Goal: Task Accomplishment & Management: Manage account settings

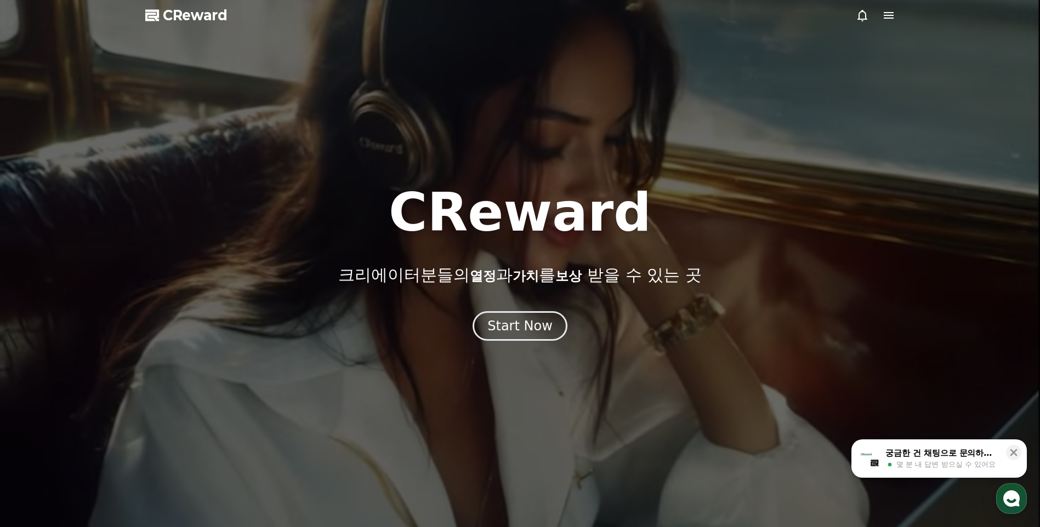
click at [517, 333] on div "Start Now" at bounding box center [519, 326] width 65 height 18
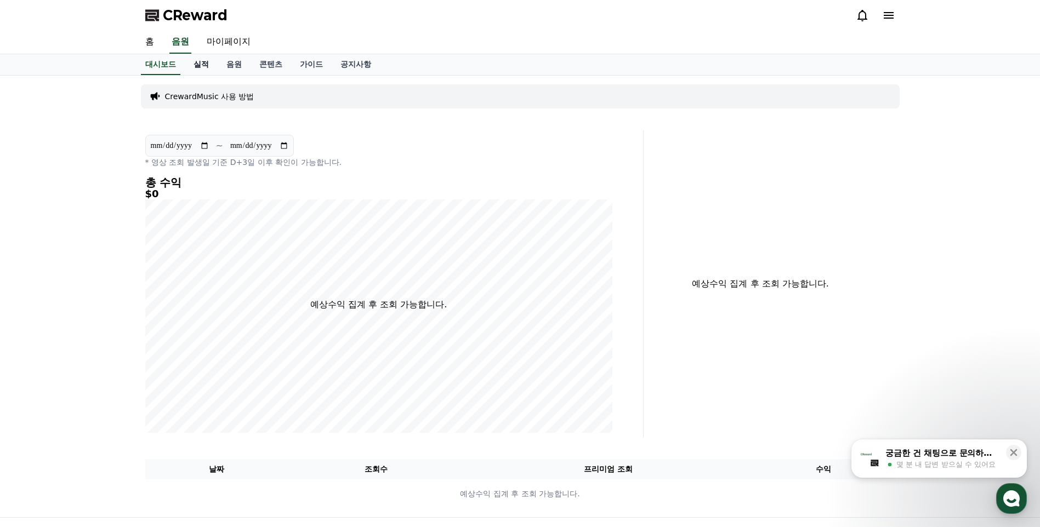
click at [203, 70] on link "실적" at bounding box center [201, 64] width 33 height 21
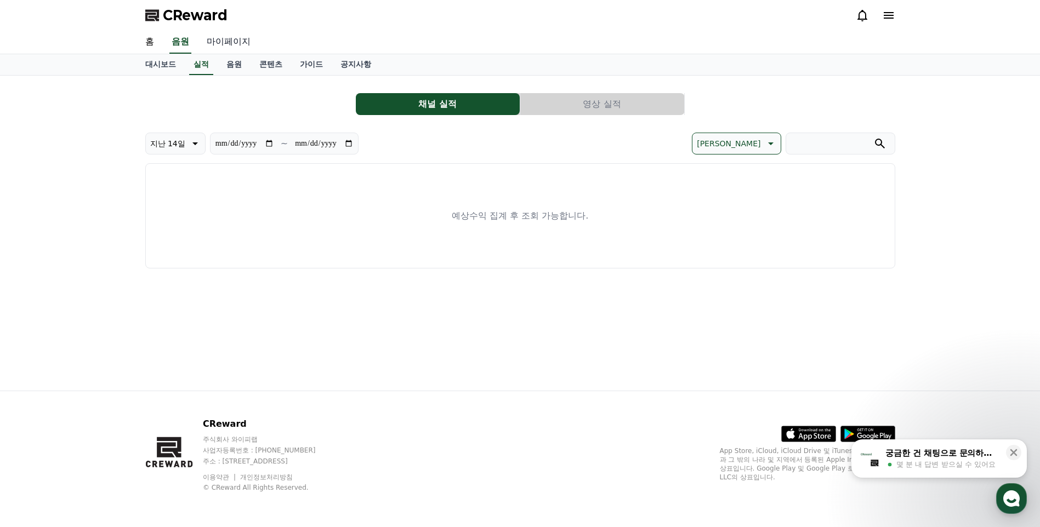
click at [224, 41] on link "마이페이지" at bounding box center [228, 42] width 61 height 23
select select "**********"
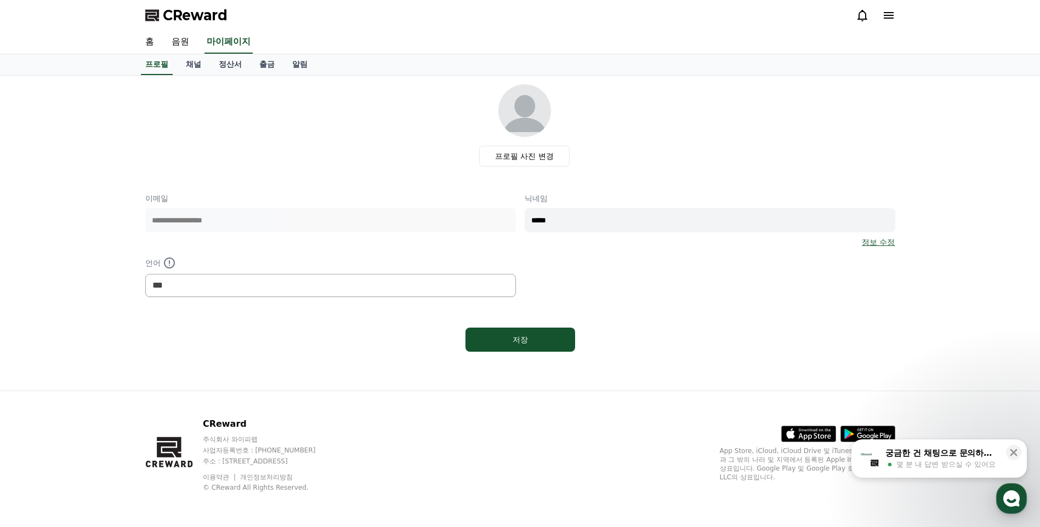
click at [186, 76] on div "**********" at bounding box center [519, 233] width 767 height 315
click at [187, 67] on link "채널" at bounding box center [193, 64] width 33 height 21
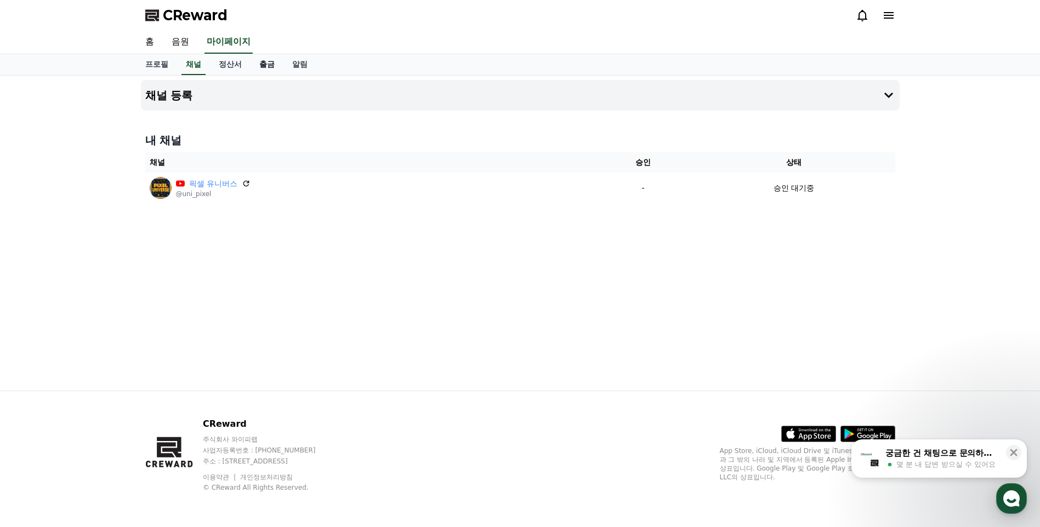
click at [267, 65] on link "출금" at bounding box center [266, 64] width 33 height 21
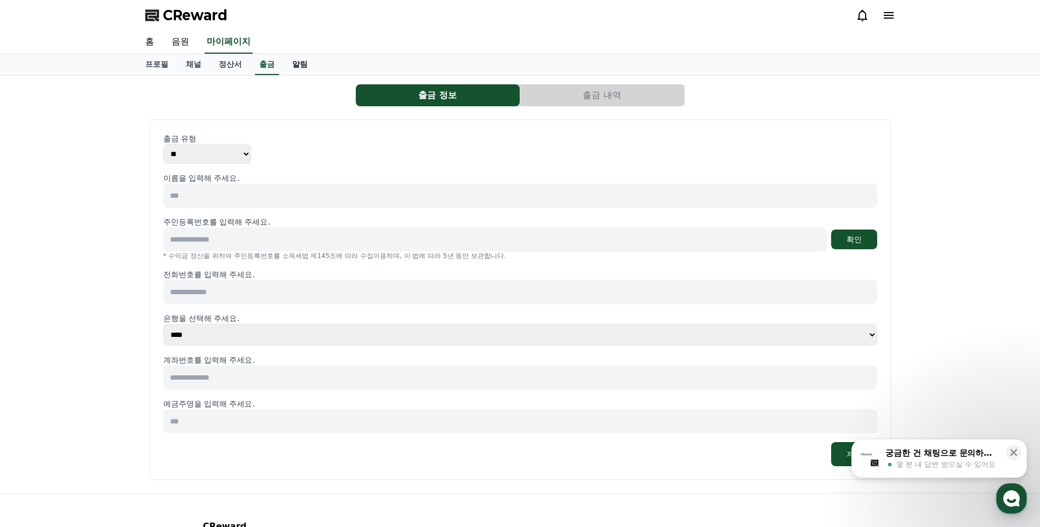
click at [292, 63] on link "알림" at bounding box center [299, 64] width 33 height 21
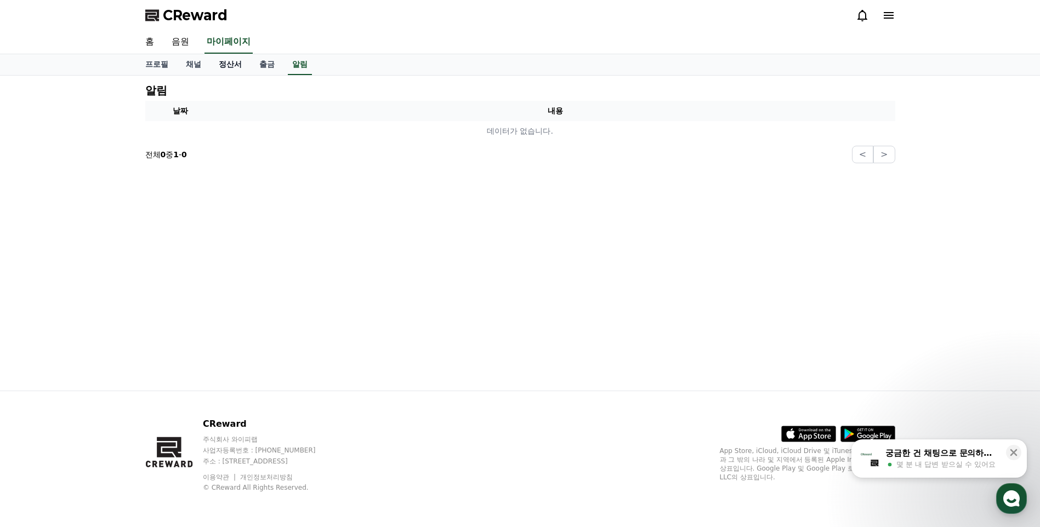
click at [226, 60] on link "정산서" at bounding box center [230, 64] width 41 height 21
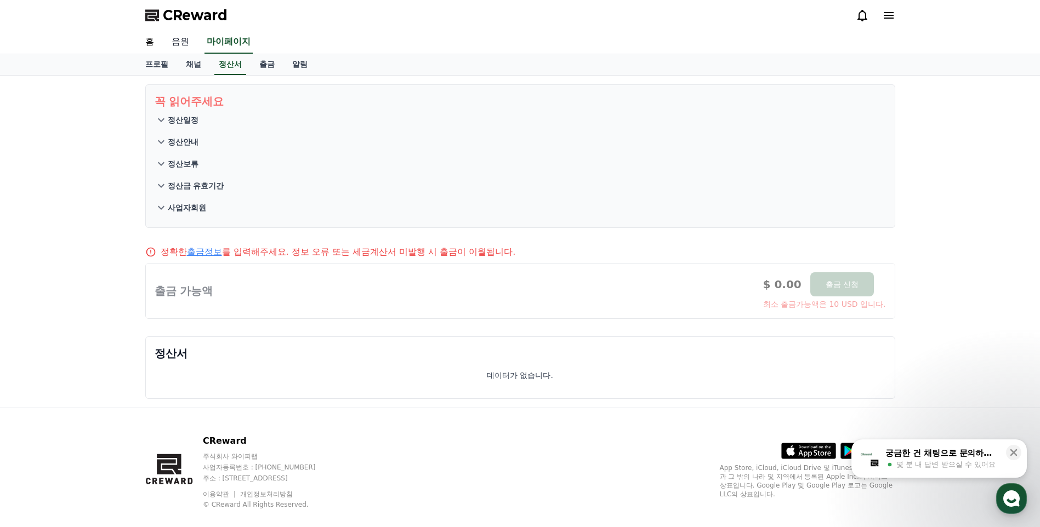
click at [165, 44] on link "음원" at bounding box center [180, 42] width 35 height 23
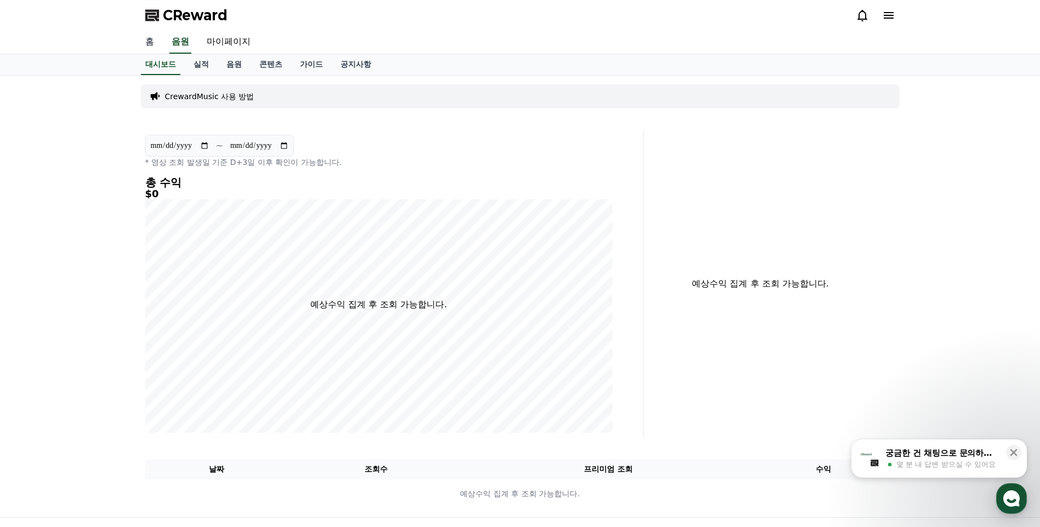
click at [151, 43] on link "홈" at bounding box center [149, 42] width 26 height 23
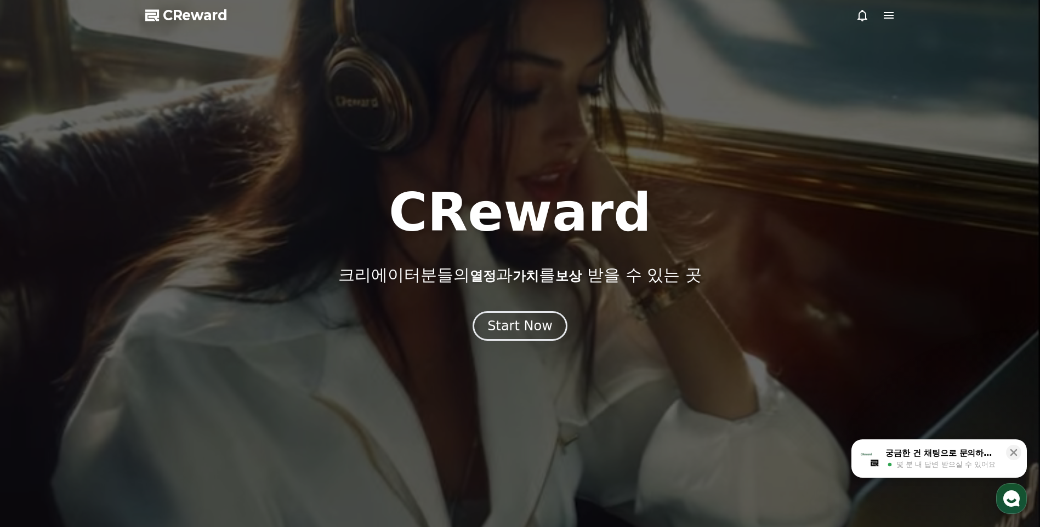
click at [199, 14] on span "CReward" at bounding box center [195, 16] width 65 height 18
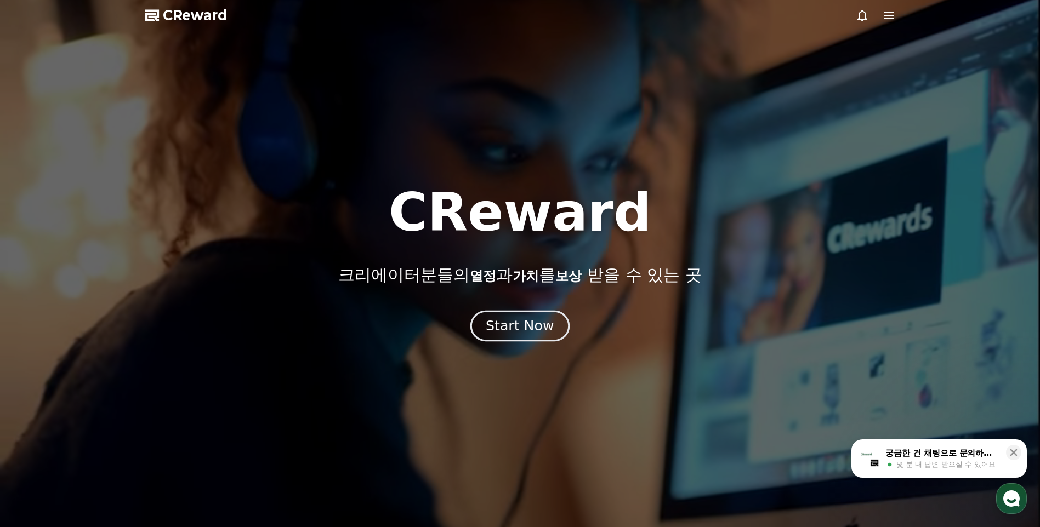
click at [519, 332] on div "Start Now" at bounding box center [520, 326] width 68 height 19
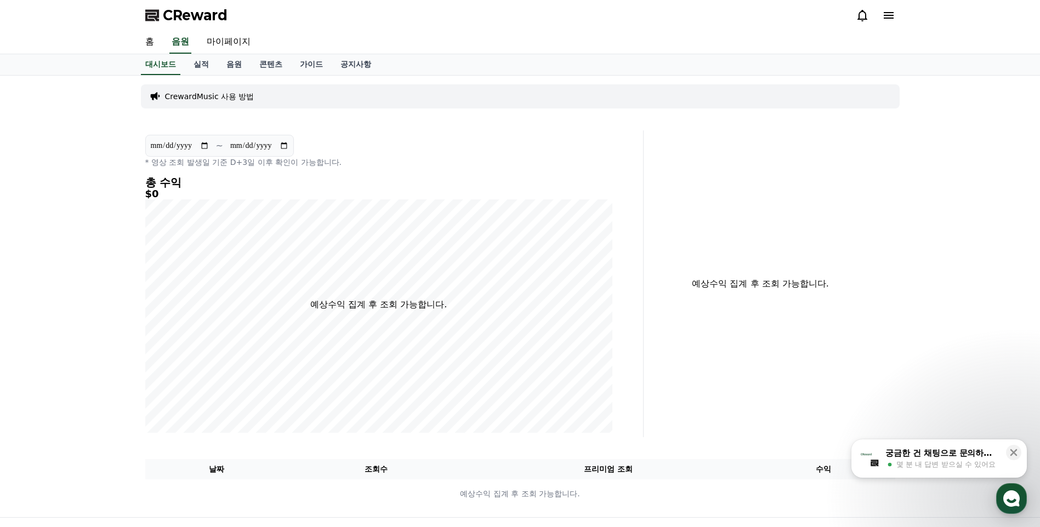
click at [311, 49] on div "홈 음원 마이페이지" at bounding box center [519, 42] width 767 height 23
click at [281, 66] on link "콘텐츠" at bounding box center [270, 64] width 41 height 21
click at [311, 67] on link "가이드" at bounding box center [311, 64] width 41 height 21
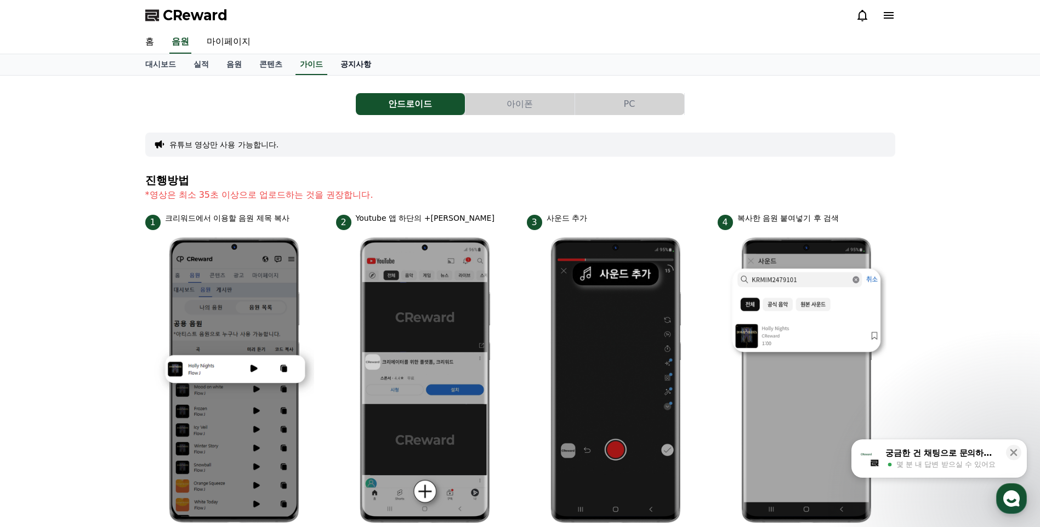
click at [359, 65] on link "공지사항" at bounding box center [356, 64] width 48 height 21
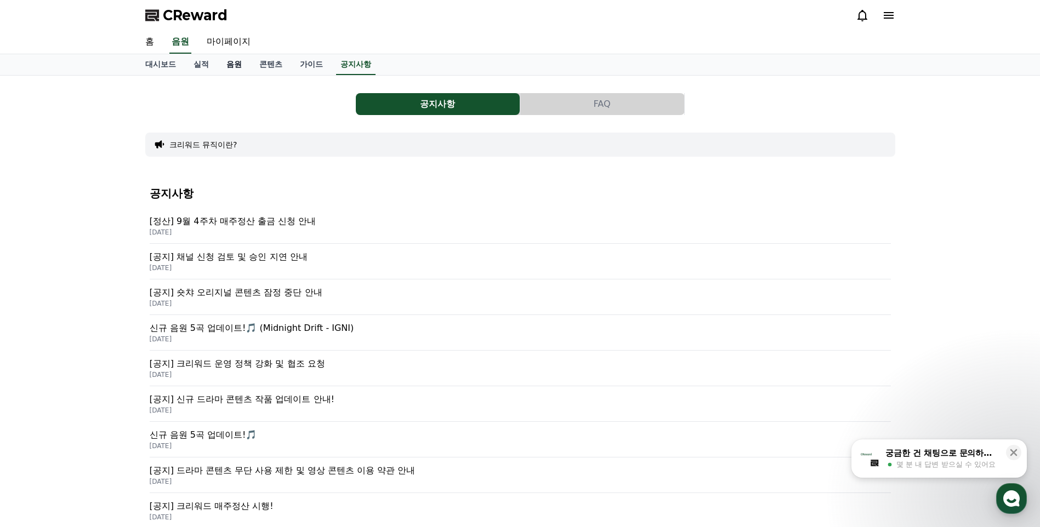
click at [244, 67] on link "음원" at bounding box center [234, 64] width 33 height 21
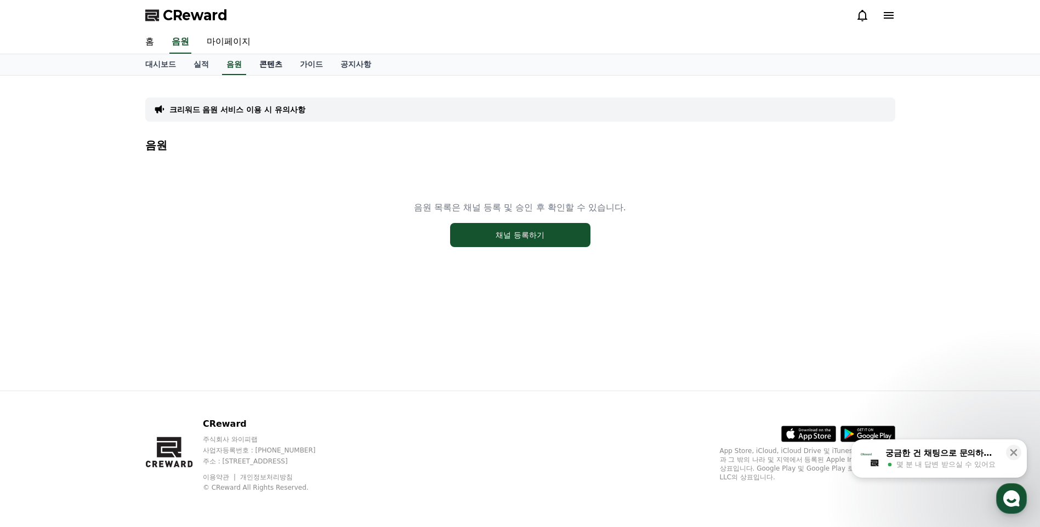
click at [266, 62] on link "콘텐츠" at bounding box center [270, 64] width 41 height 21
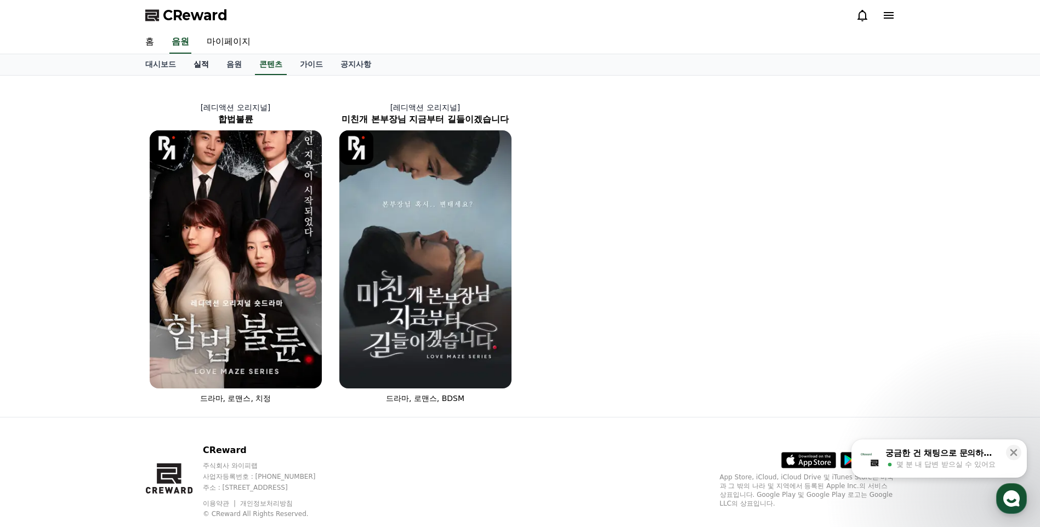
click at [209, 62] on link "실적" at bounding box center [201, 64] width 33 height 21
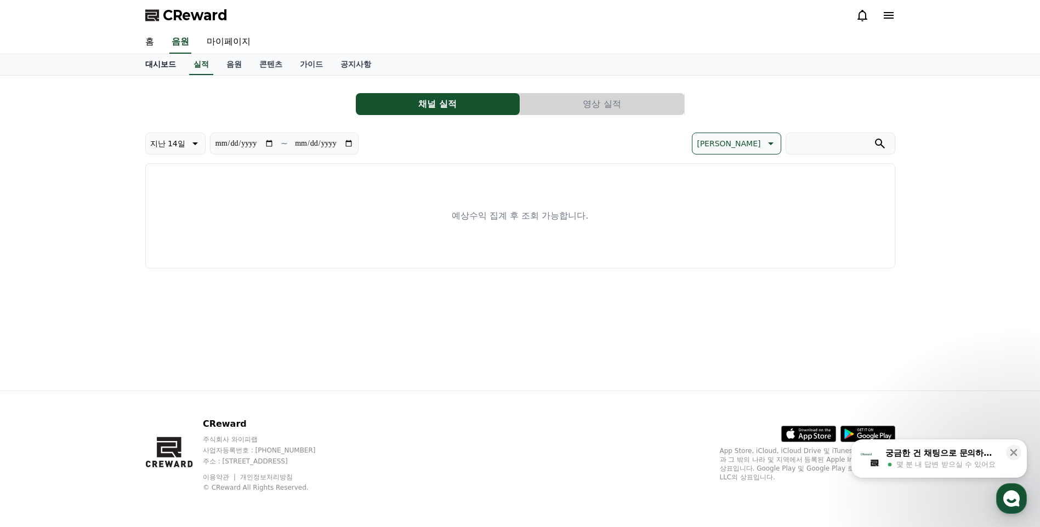
click at [156, 72] on link "대시보드" at bounding box center [160, 64] width 48 height 21
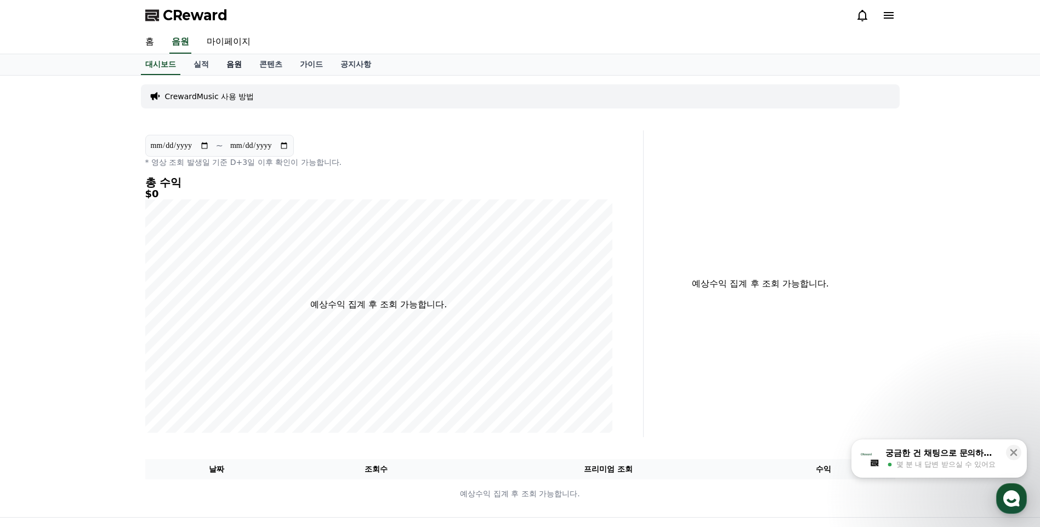
click at [231, 65] on link "음원" at bounding box center [234, 64] width 33 height 21
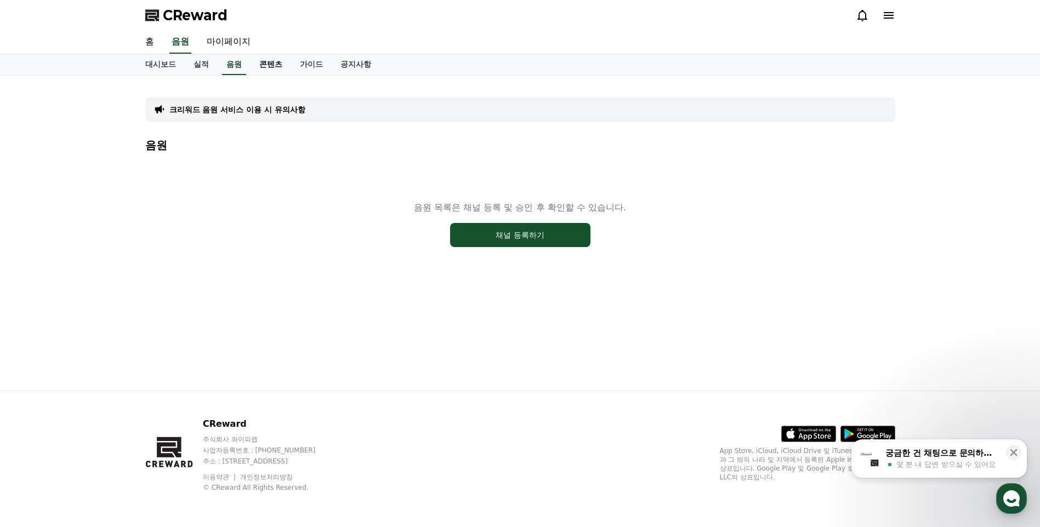
click at [267, 62] on link "콘텐츠" at bounding box center [270, 64] width 41 height 21
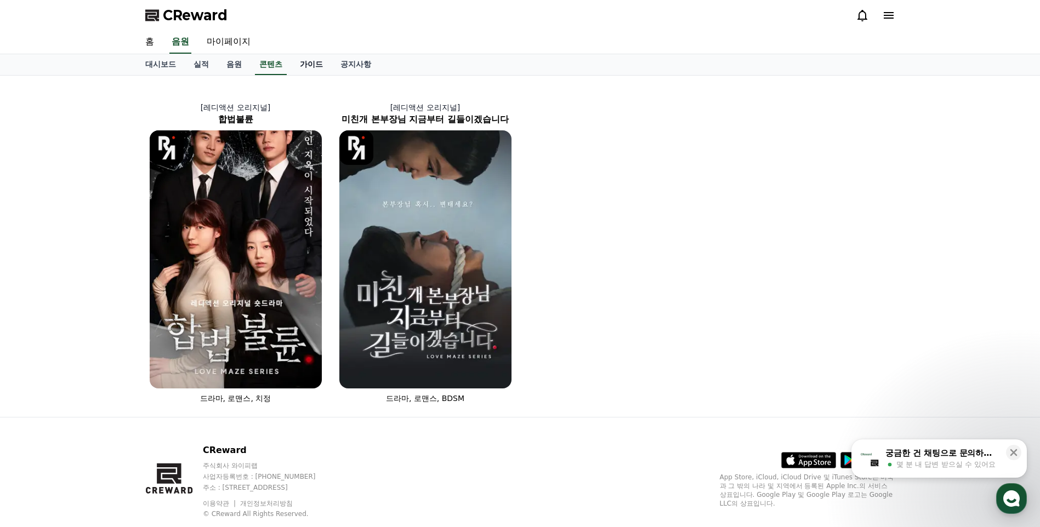
click at [320, 61] on link "가이드" at bounding box center [311, 64] width 41 height 21
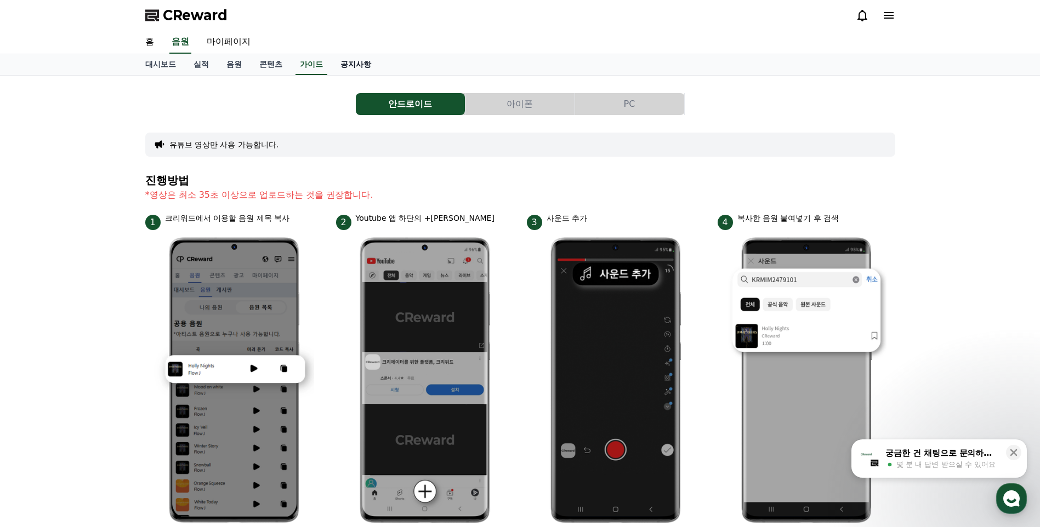
click at [372, 65] on link "공지사항" at bounding box center [356, 64] width 48 height 21
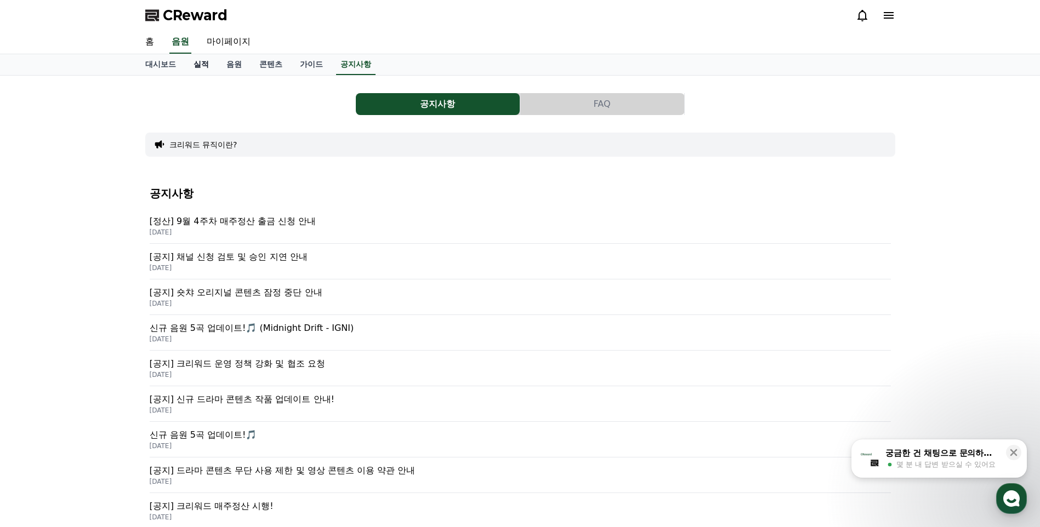
click at [201, 70] on link "실적" at bounding box center [201, 64] width 33 height 21
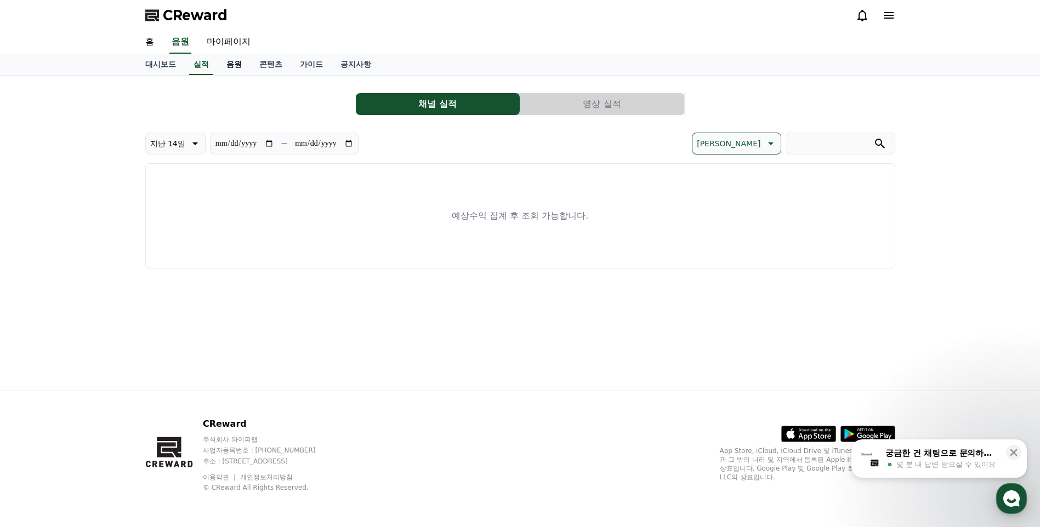
click at [232, 67] on link "음원" at bounding box center [234, 64] width 33 height 21
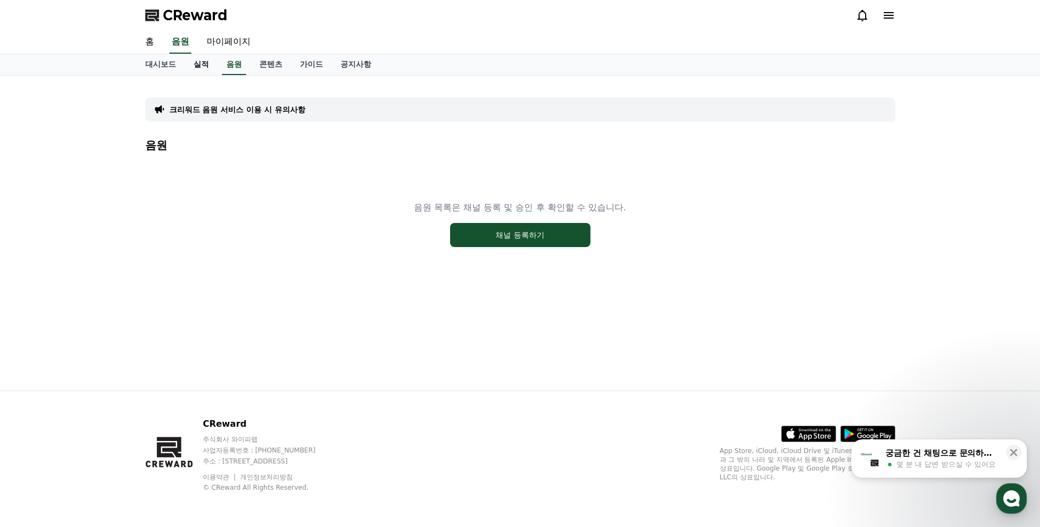
click at [186, 67] on link "실적" at bounding box center [201, 64] width 33 height 21
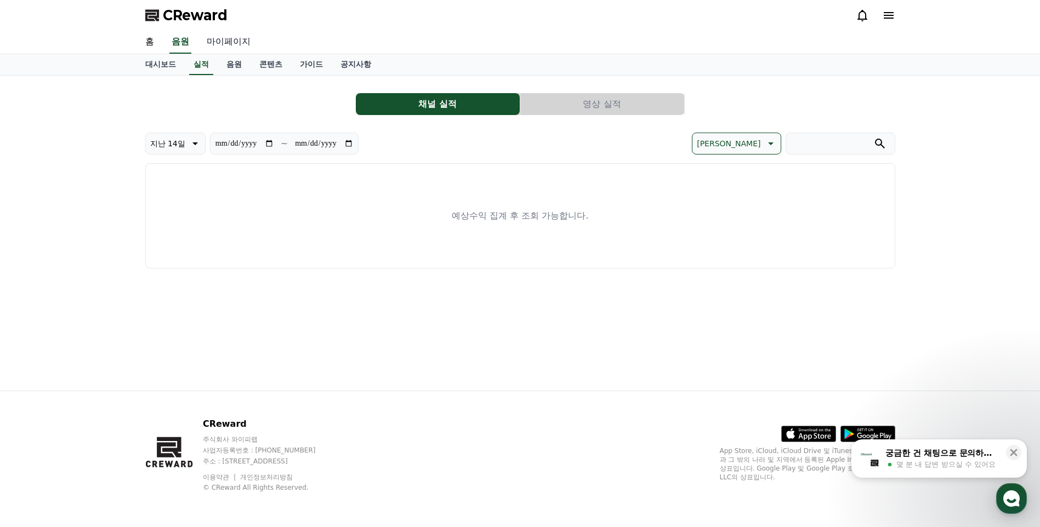
click at [227, 49] on link "마이페이지" at bounding box center [228, 42] width 61 height 23
select select "**********"
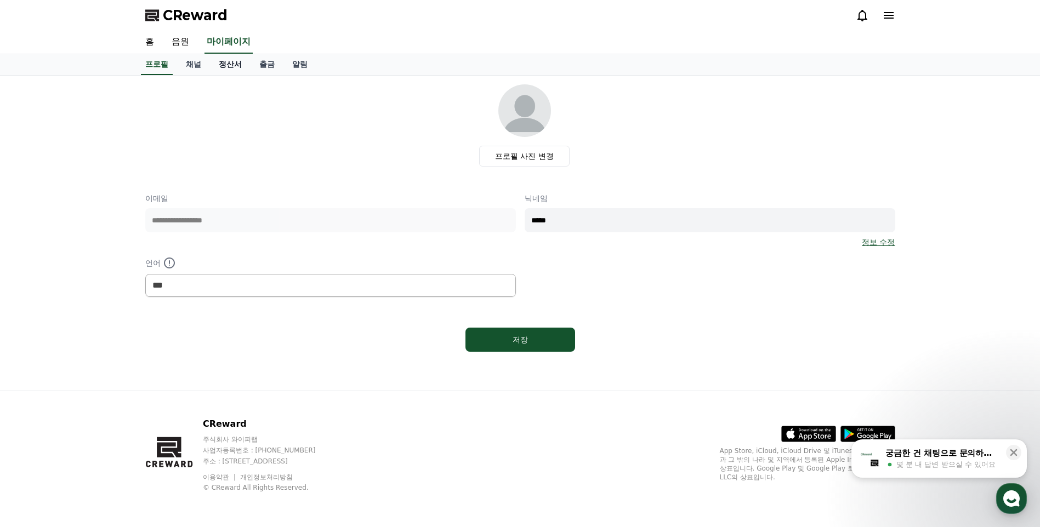
click at [223, 61] on link "정산서" at bounding box center [230, 64] width 41 height 21
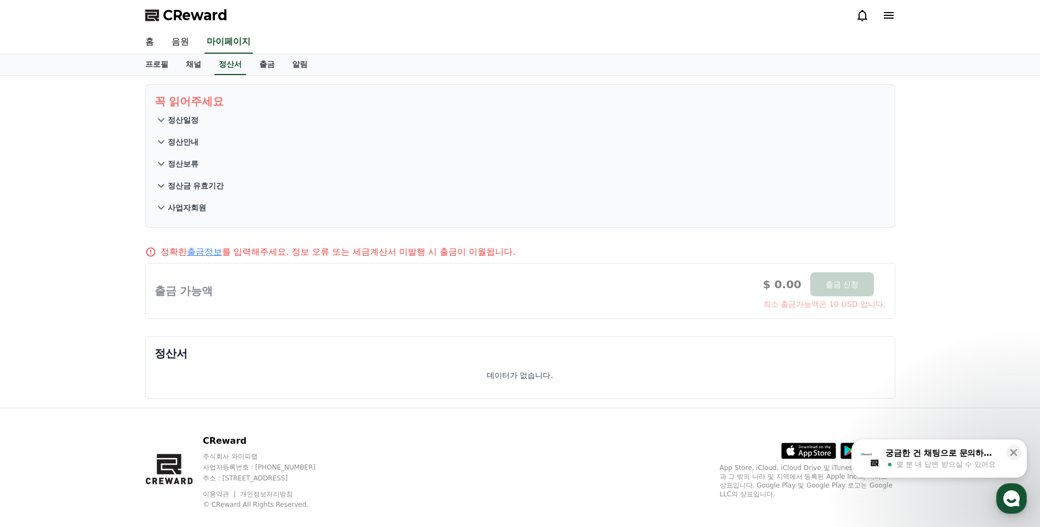
click at [189, 168] on p "정산보류" at bounding box center [183, 163] width 31 height 11
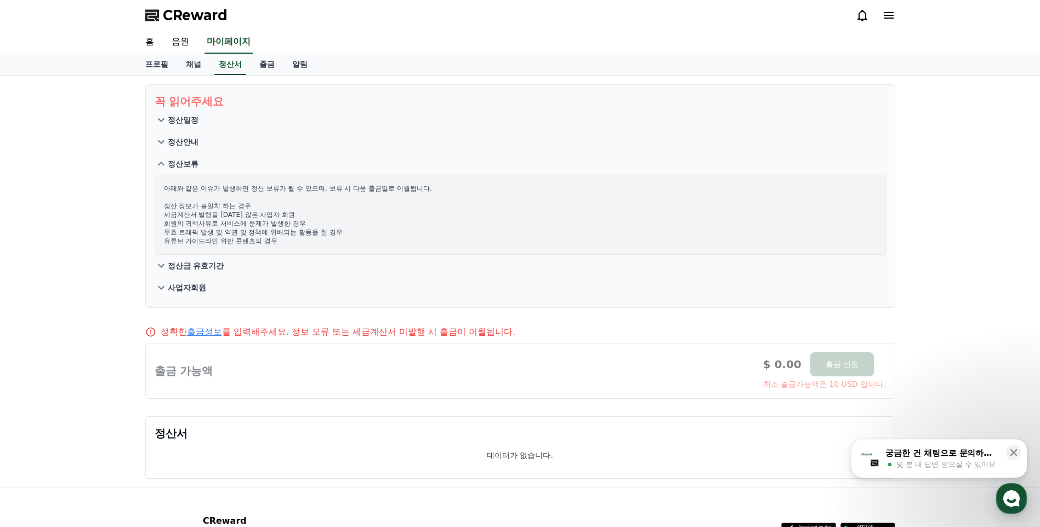
click at [201, 125] on button "정산일정" at bounding box center [520, 120] width 731 height 22
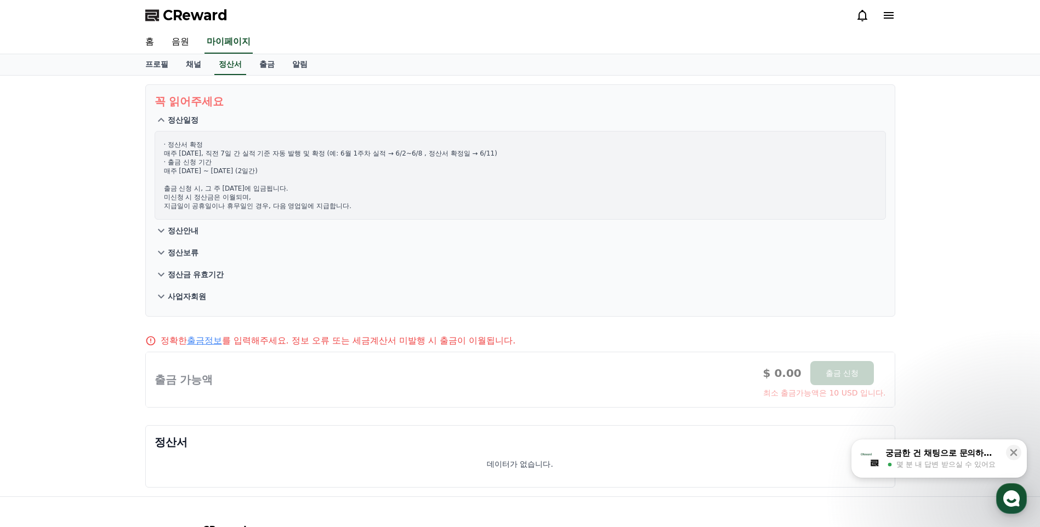
click at [174, 216] on div "· 정산서 확정 매주 [DATE], 직전 7일 간 실적 기준 자동 발행 및 확정 (예: 6월 1주차 실적 → 6/2~6/8 , 정산서 확정일 …" at bounding box center [520, 175] width 731 height 89
click at [174, 232] on p "정산안내" at bounding box center [183, 230] width 31 height 11
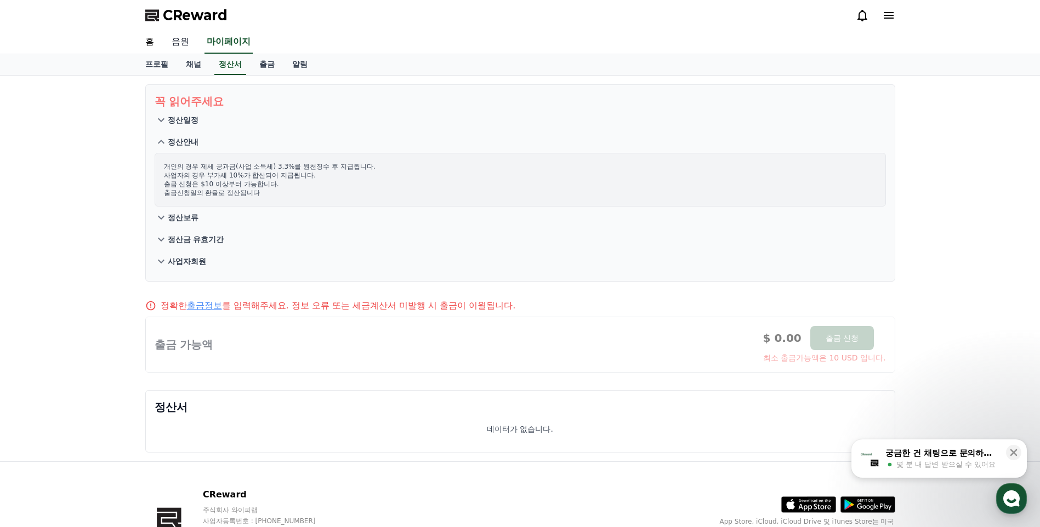
click at [167, 32] on link "음원" at bounding box center [180, 42] width 35 height 23
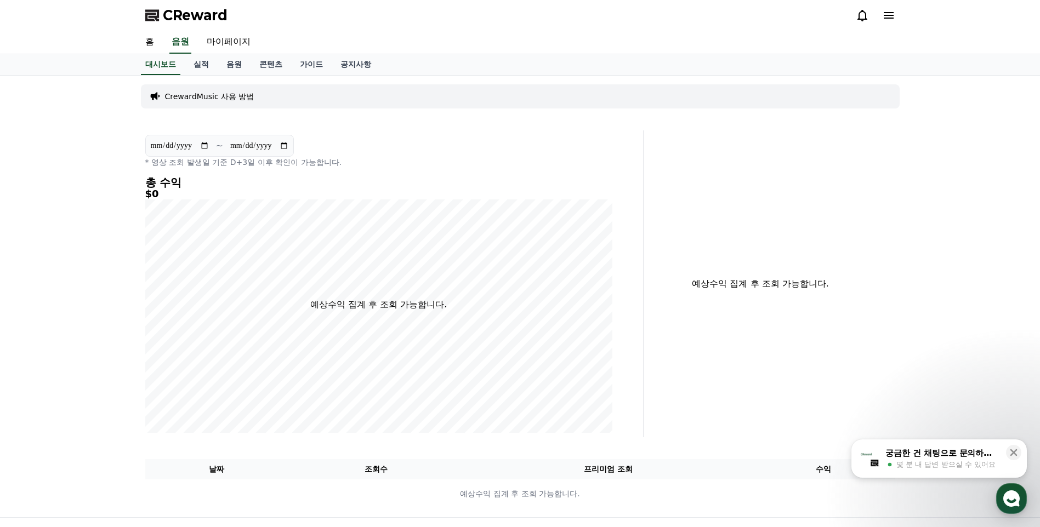
click at [99, 156] on div "**********" at bounding box center [520, 297] width 1040 height 442
